Goal: Contribute content: Add original content to the website for others to see

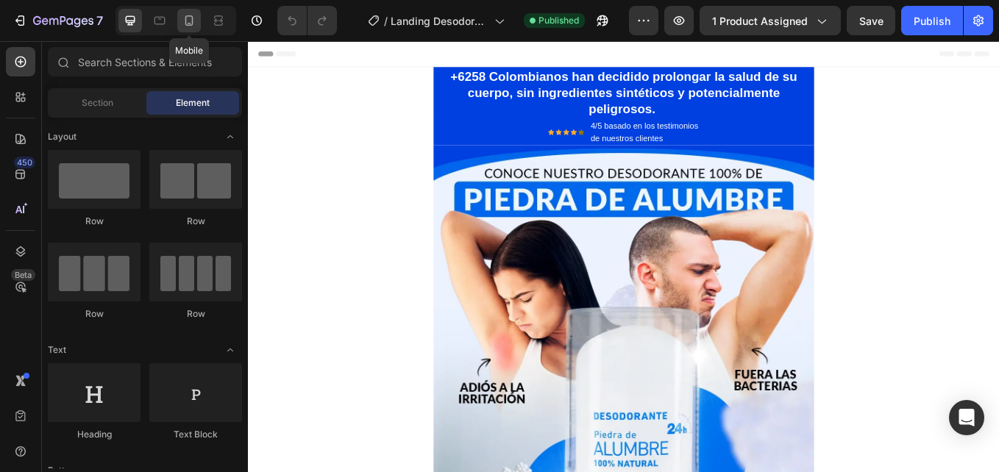
click at [183, 21] on icon at bounding box center [189, 20] width 15 height 15
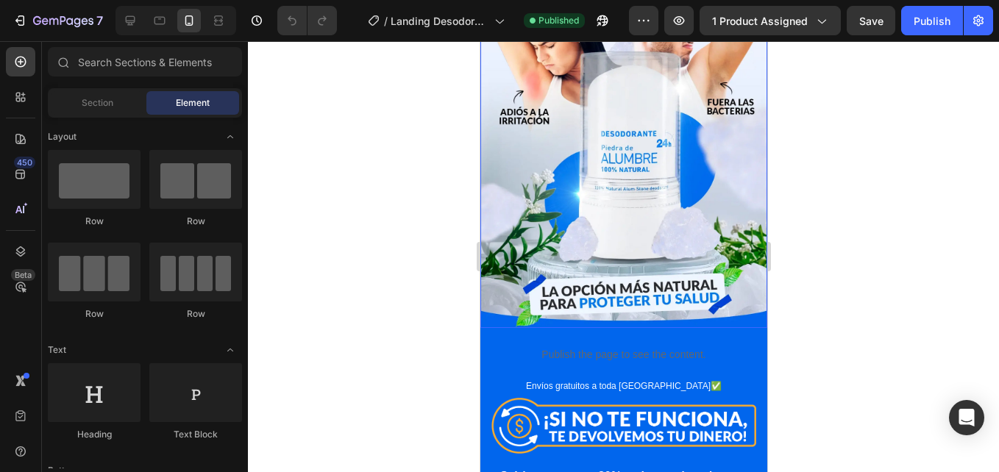
scroll to position [589, 0]
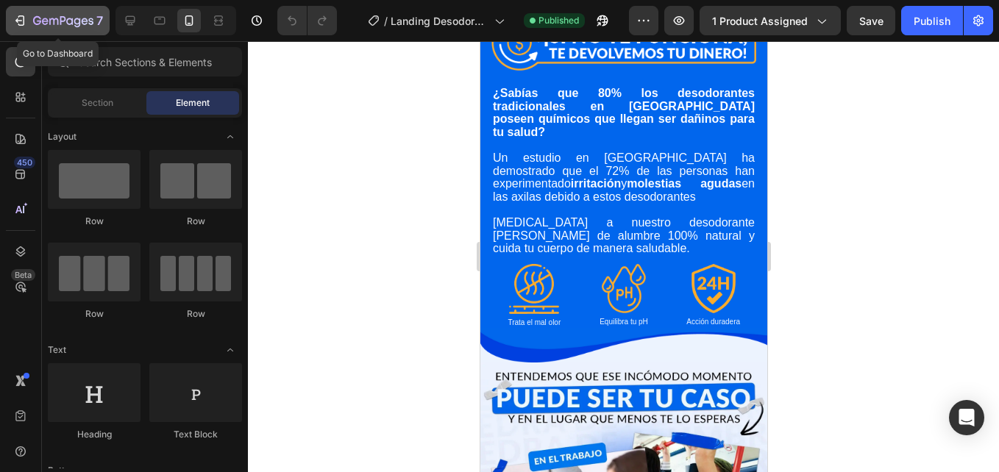
click at [54, 18] on icon "button" at bounding box center [63, 21] width 60 height 13
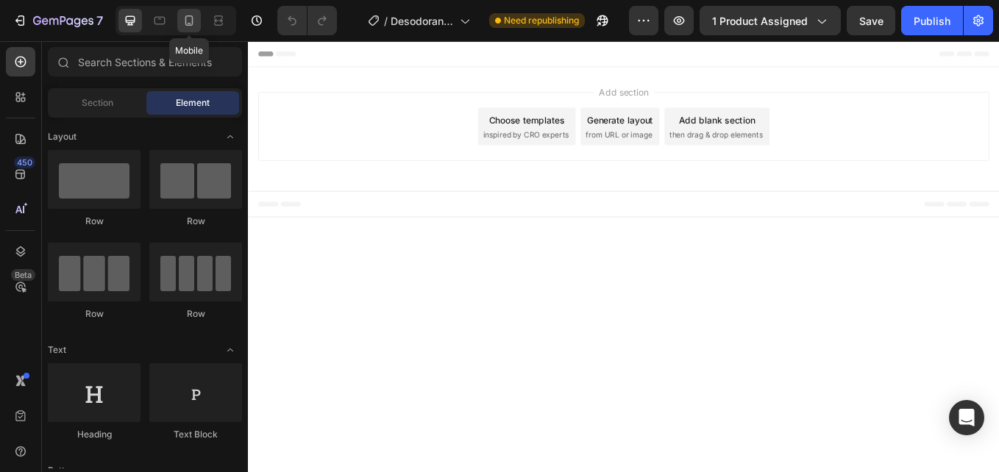
click at [192, 22] on icon at bounding box center [189, 20] width 8 height 10
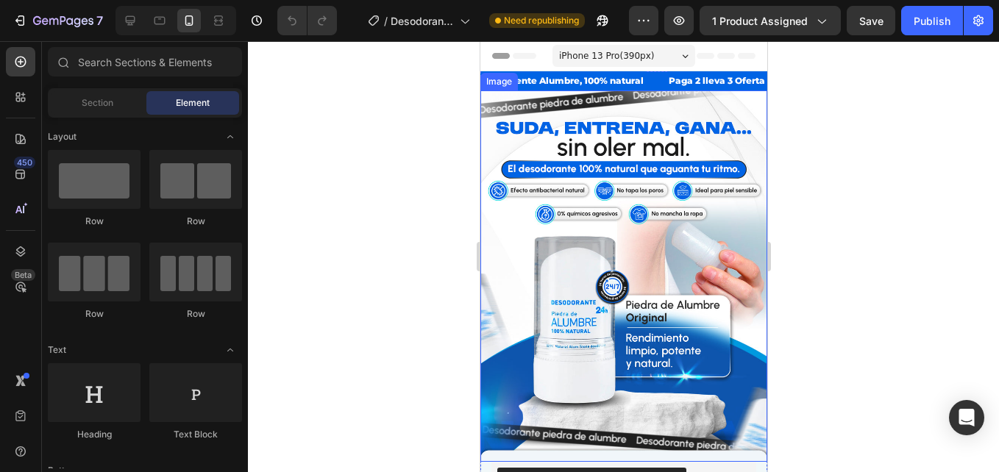
drag, startPoint x: 658, startPoint y: 319, endPoint x: 590, endPoint y: 319, distance: 68.4
click at [658, 317] on img at bounding box center [623, 276] width 287 height 372
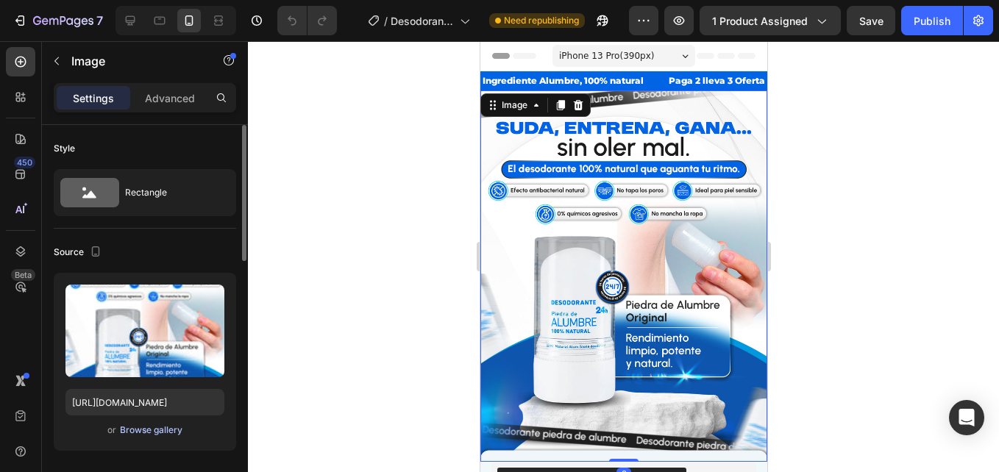
click at [146, 436] on div "Browse gallery" at bounding box center [151, 430] width 63 height 13
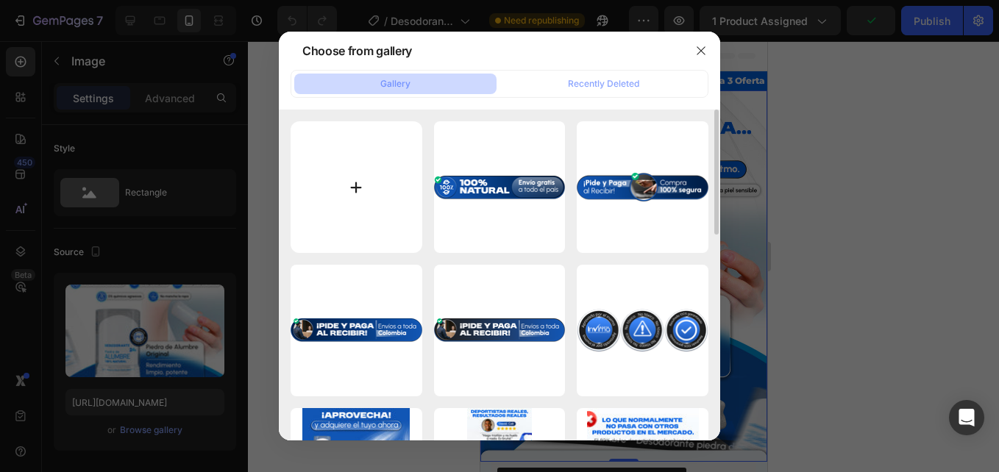
click at [368, 167] on input "file" at bounding box center [357, 187] width 132 height 132
type input "C:\fakepath\1.1.jpg"
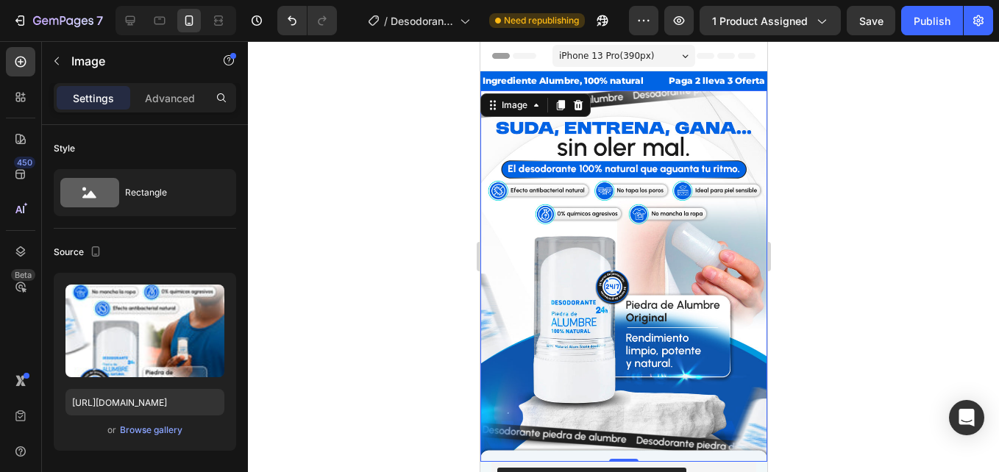
type input "[URL][DOMAIN_NAME]"
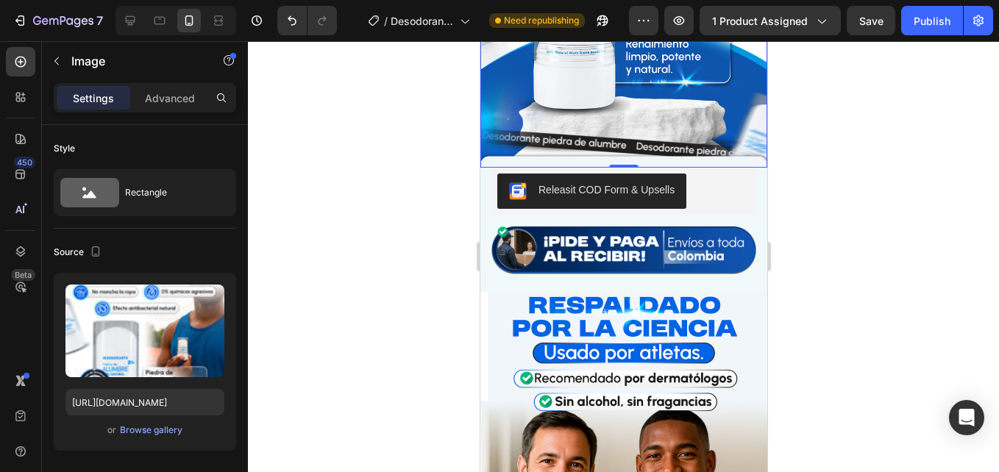
scroll to position [294, 0]
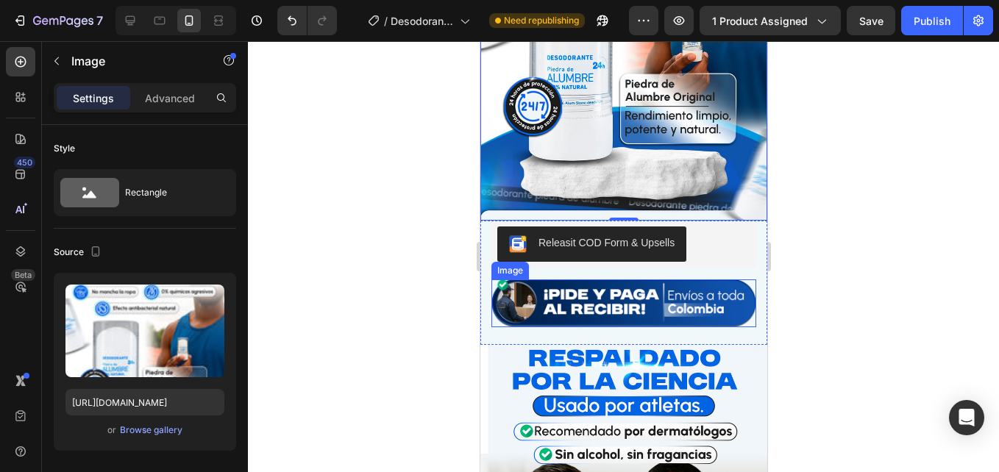
click at [560, 301] on img at bounding box center [623, 303] width 265 height 47
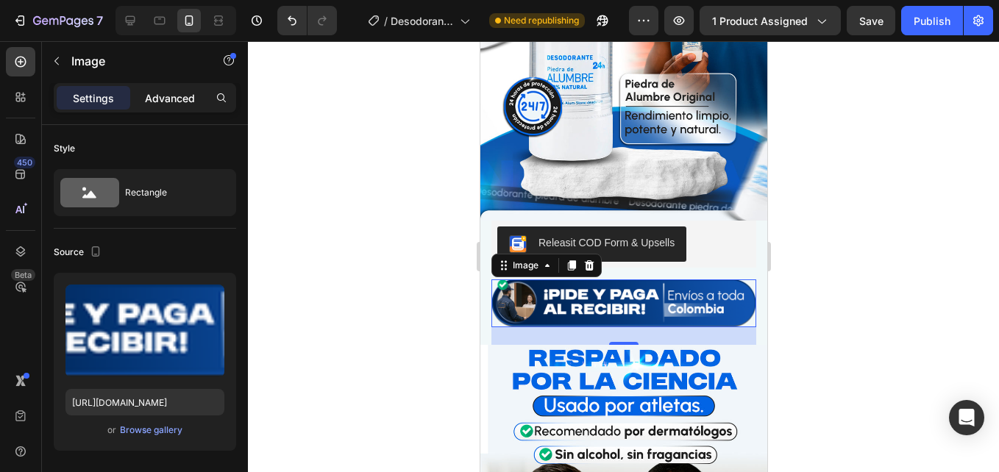
click at [170, 98] on p "Advanced" at bounding box center [170, 97] width 50 height 15
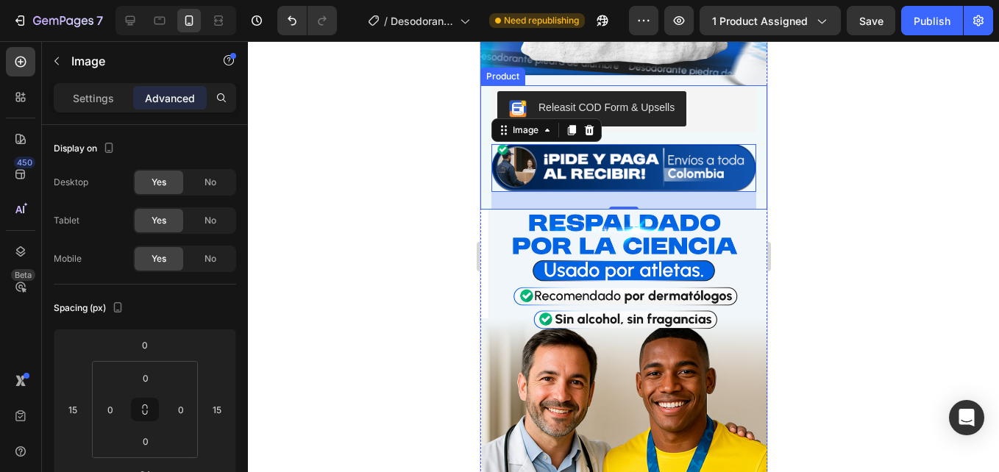
scroll to position [441, 0]
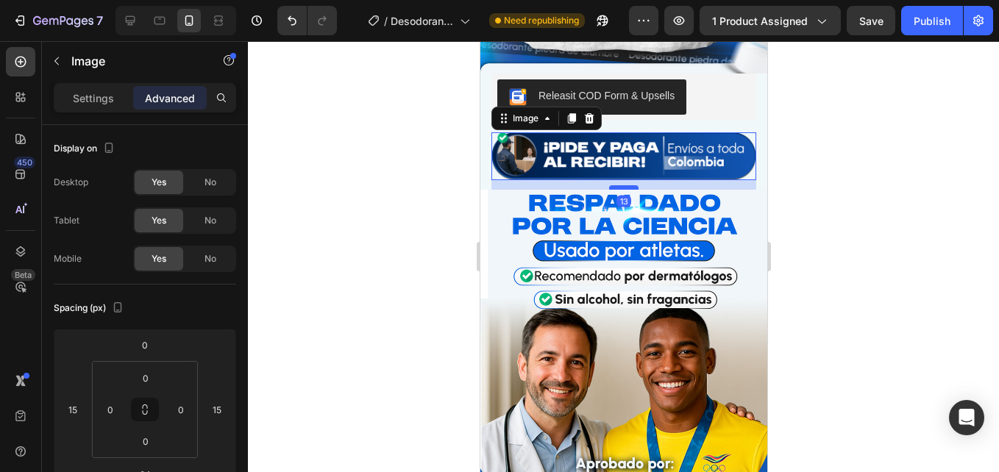
drag, startPoint x: 616, startPoint y: 177, endPoint x: 617, endPoint y: 169, distance: 8.1
click at [617, 185] on div at bounding box center [622, 187] width 29 height 4
drag, startPoint x: 617, startPoint y: 169, endPoint x: 627, endPoint y: 158, distance: 14.6
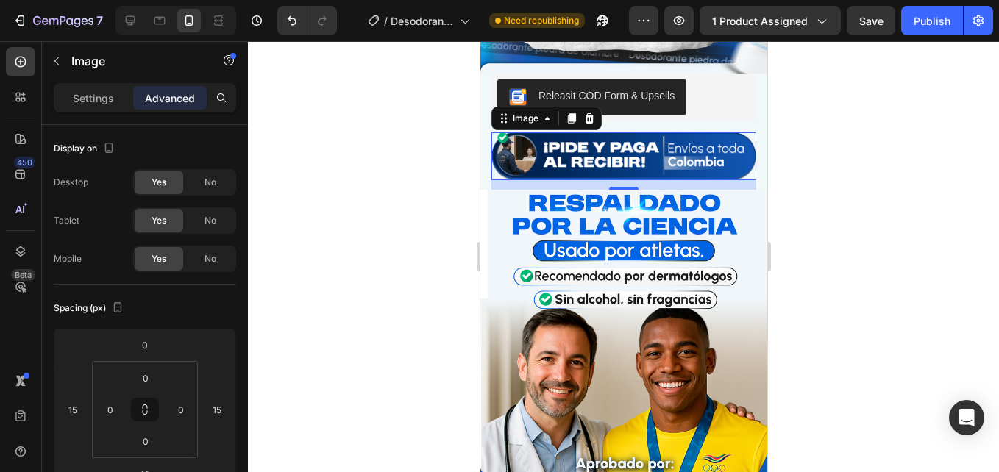
click at [627, 158] on div "Image 13" at bounding box center [623, 155] width 265 height 47
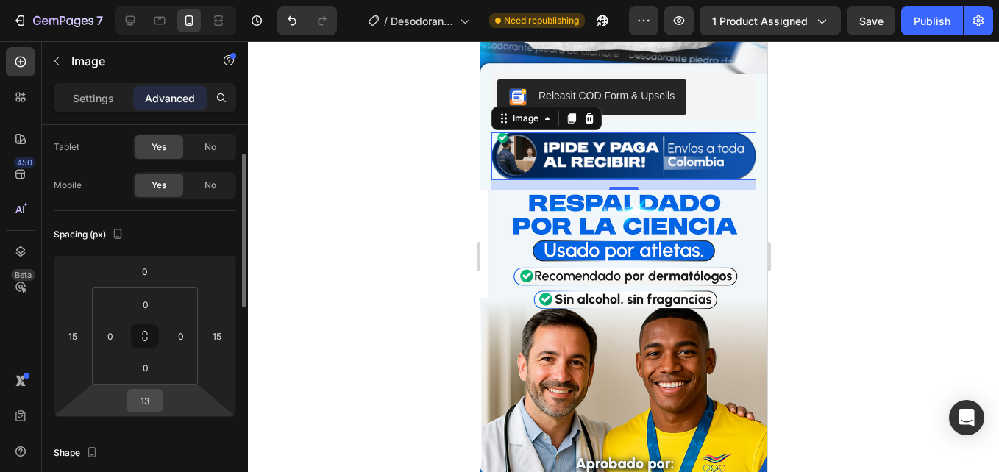
click at [142, 399] on input "13" at bounding box center [144, 401] width 29 height 22
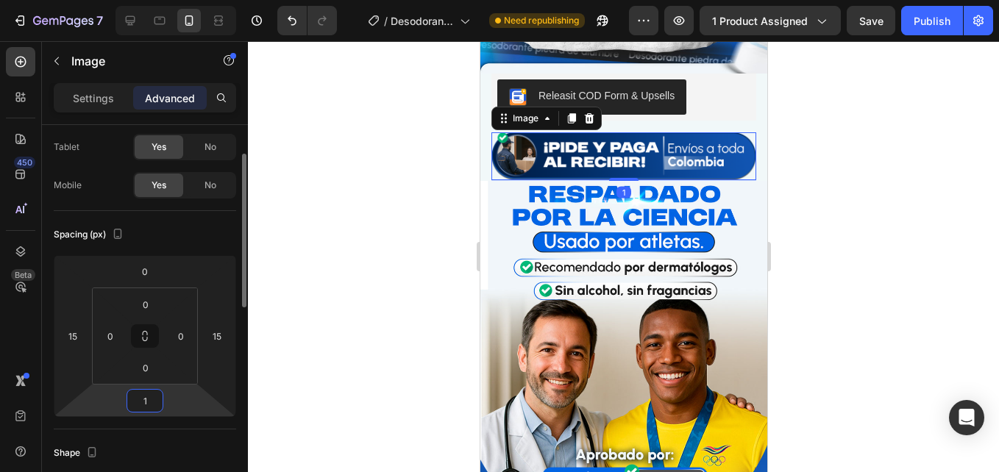
type input "10"
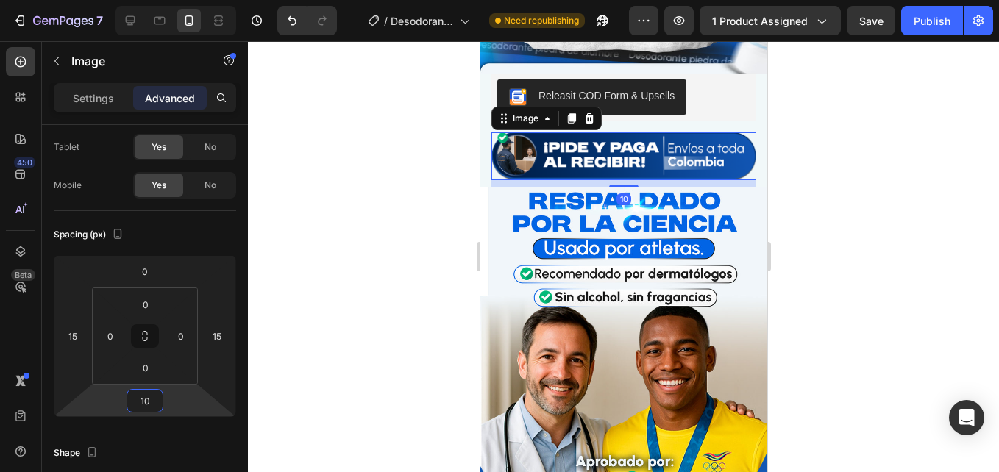
click at [308, 210] on div at bounding box center [623, 256] width 751 height 431
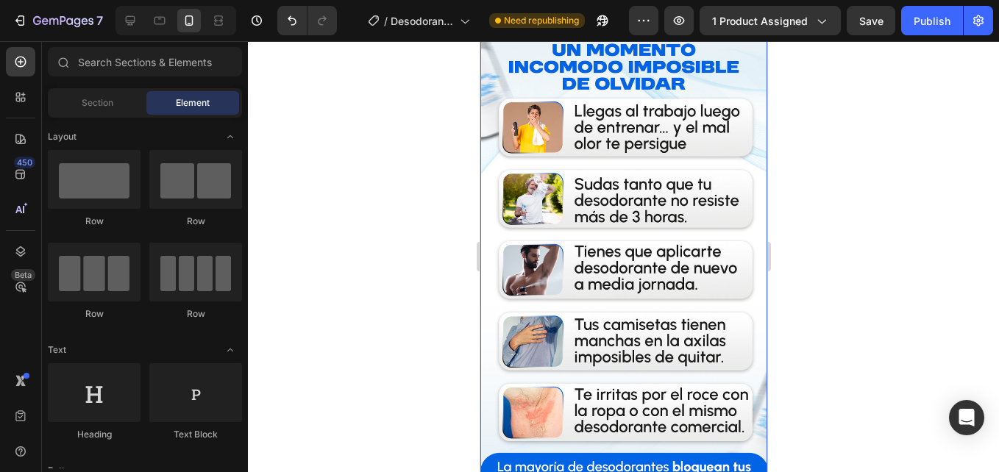
scroll to position [1913, 0]
